Goal: Obtain resource: Download file/media

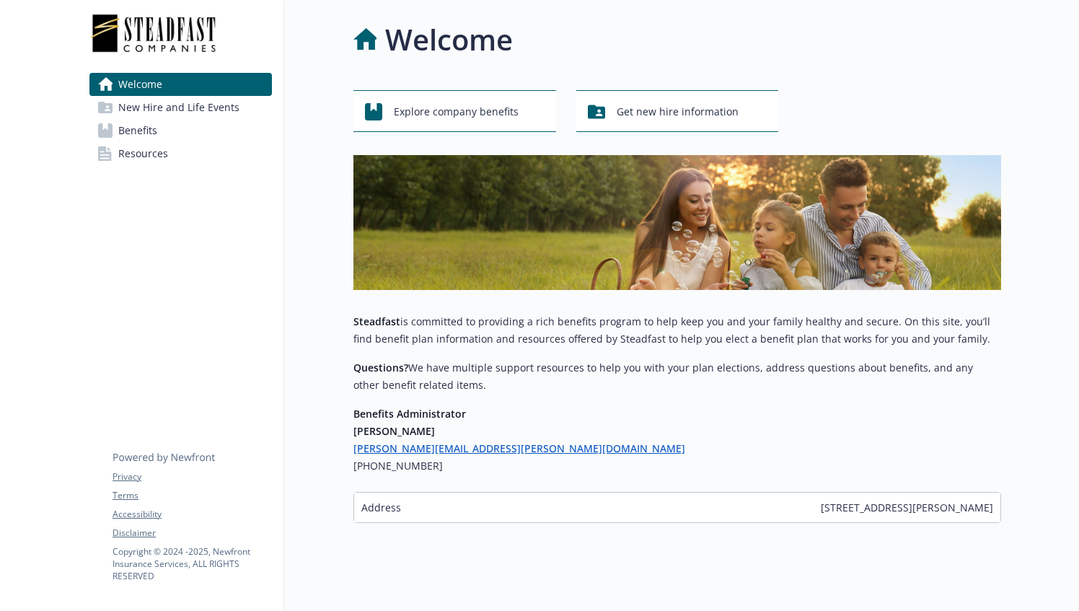
click at [133, 137] on span "Benefits" at bounding box center [137, 130] width 39 height 23
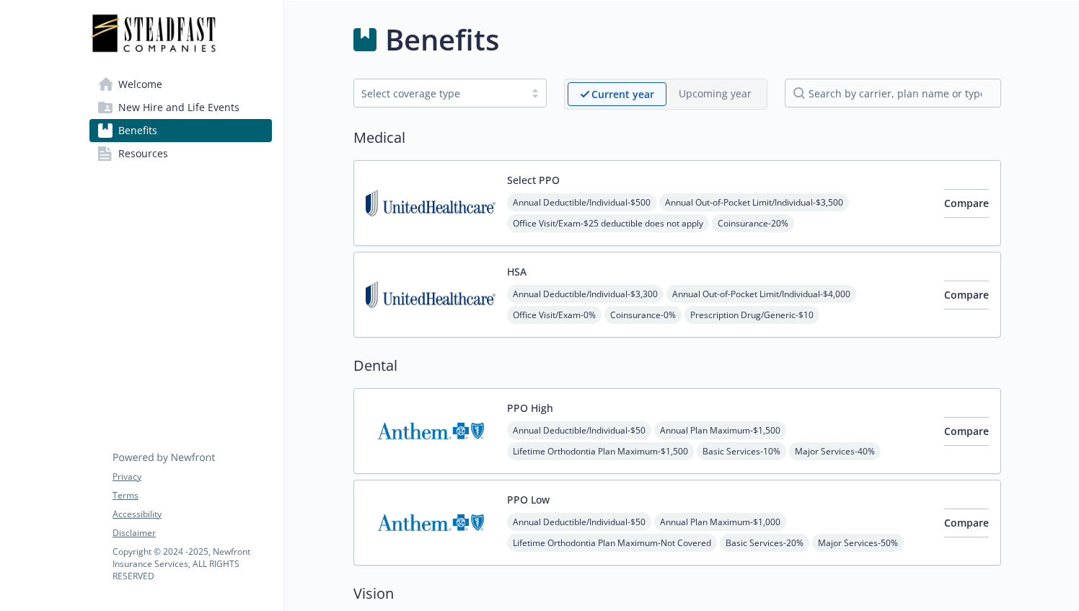
click at [163, 143] on span "Resources" at bounding box center [143, 153] width 50 height 23
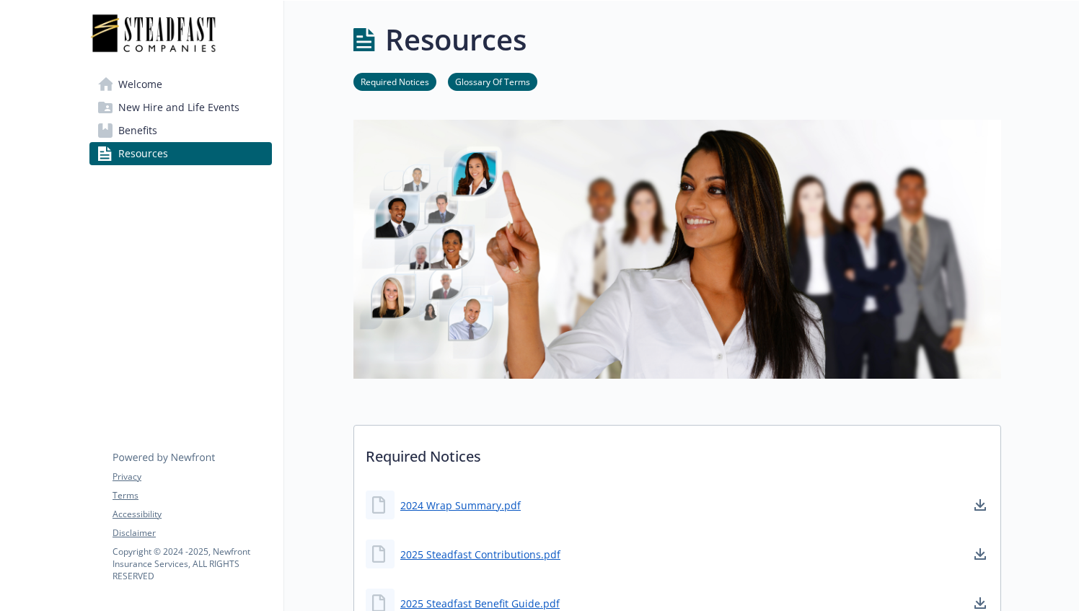
scroll to position [193, 0]
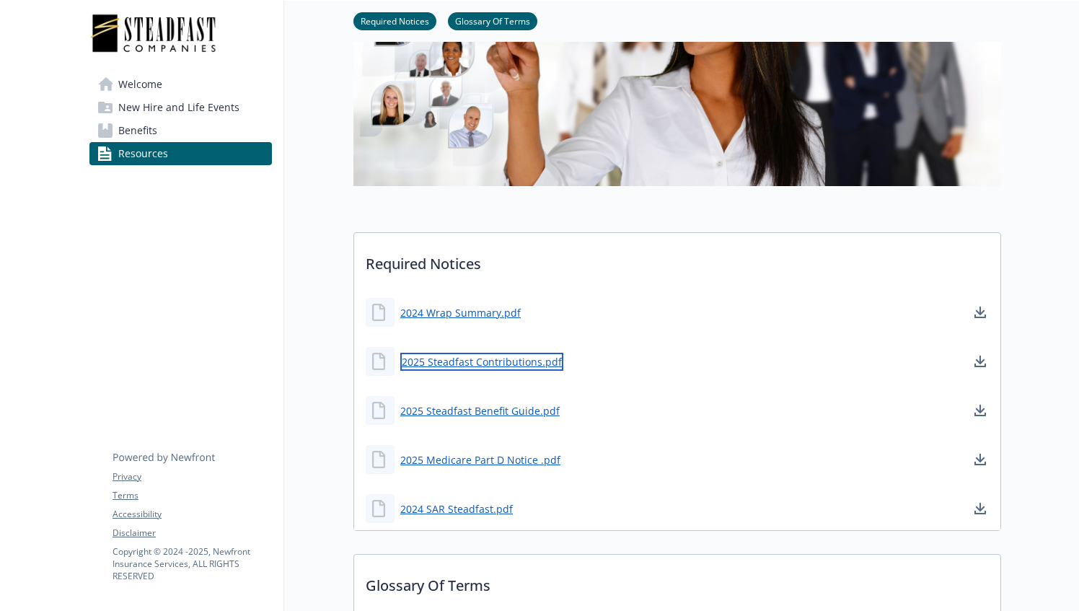
click at [447, 360] on link "2025 Steadfast Contributions.pdf" at bounding box center [481, 362] width 163 height 18
